Goal: Register for event/course

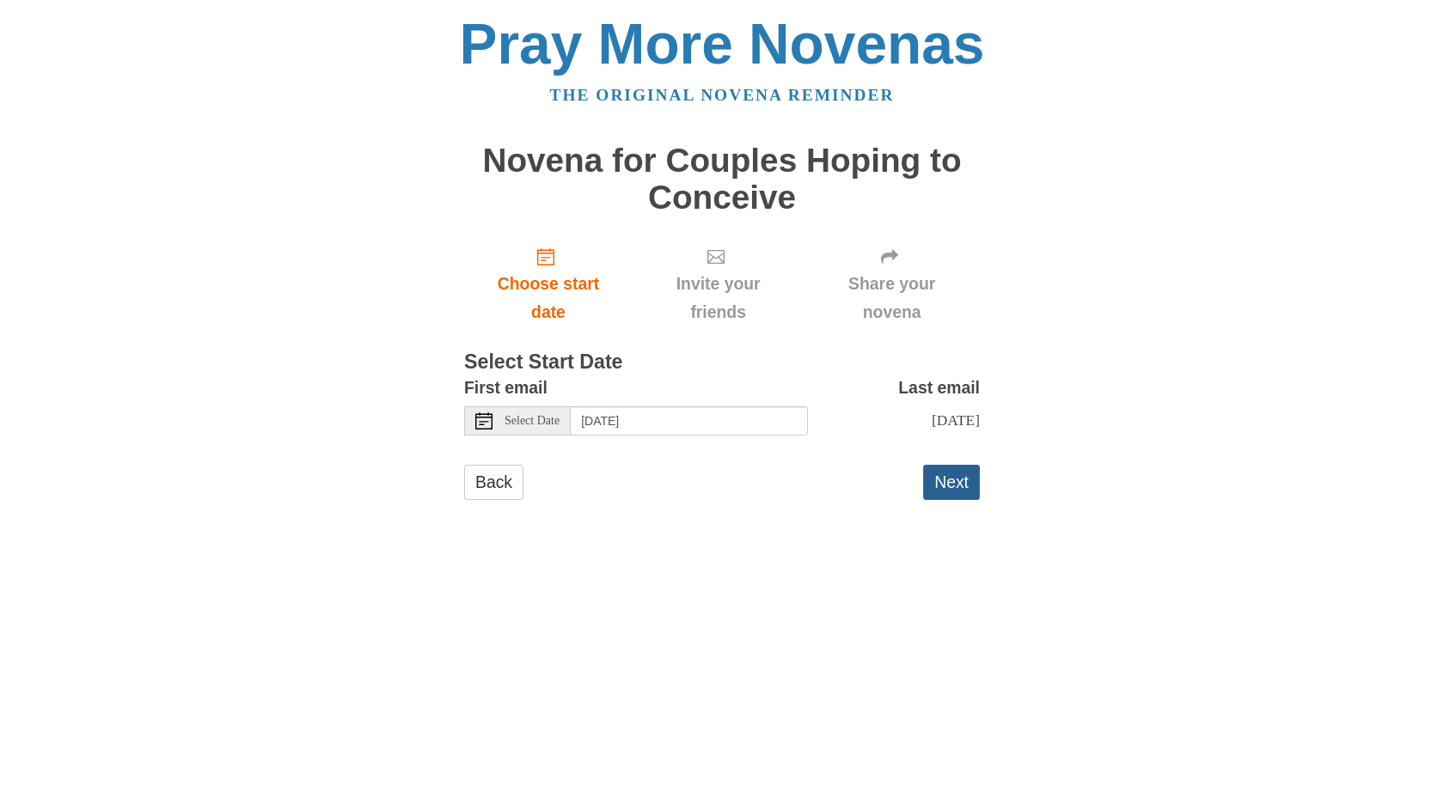
click at [962, 475] on button "Next" at bounding box center [951, 482] width 57 height 35
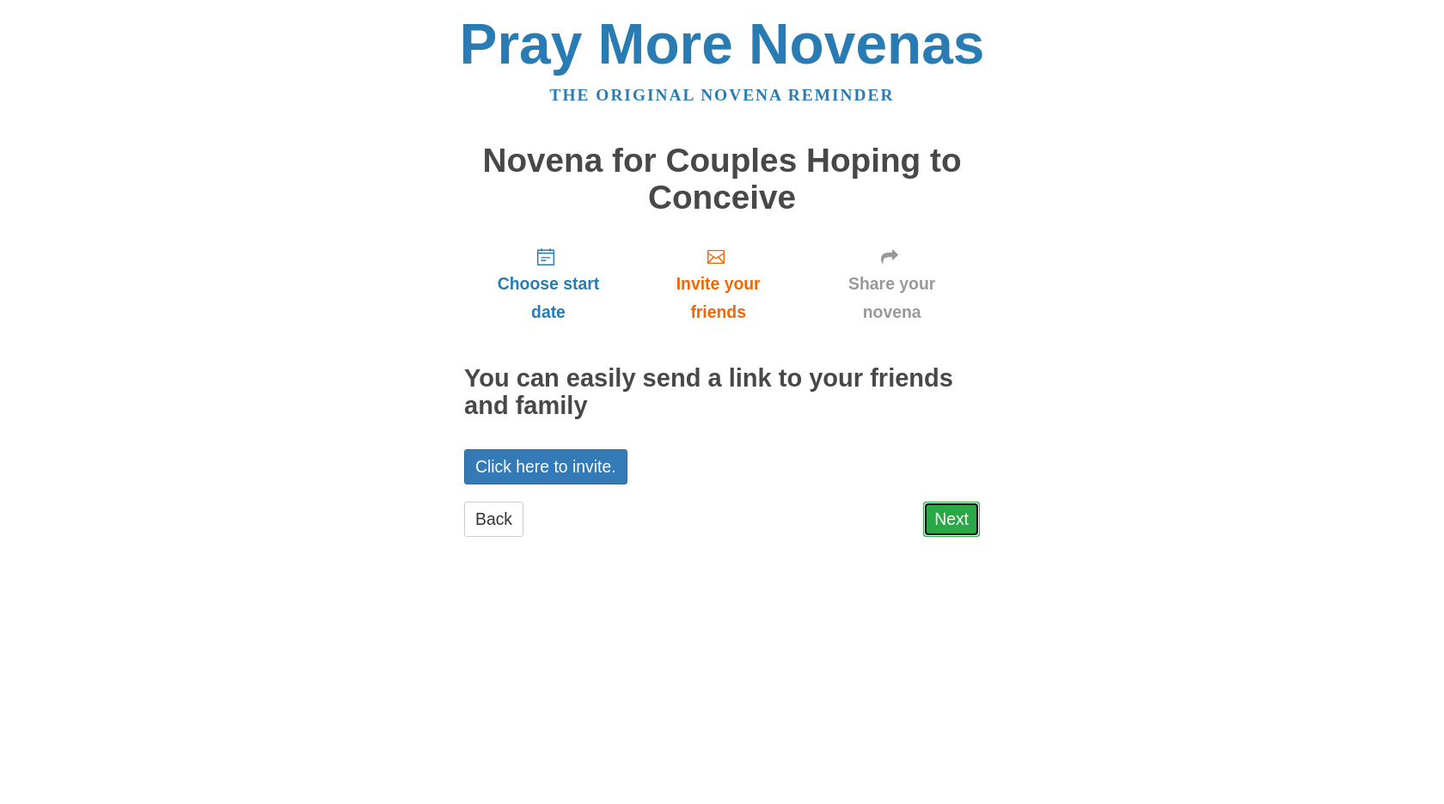
click at [958, 523] on link "Next" at bounding box center [951, 519] width 57 height 35
